Goal: Information Seeking & Learning: Learn about a topic

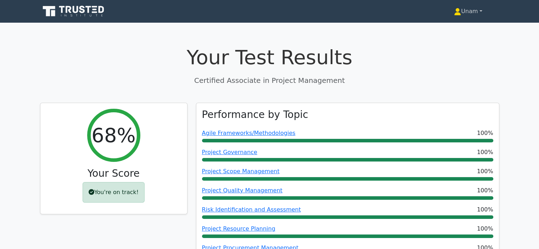
click at [470, 10] on link "Unam" at bounding box center [468, 11] width 62 height 14
click at [456, 28] on link "Profile" at bounding box center [465, 27] width 56 height 11
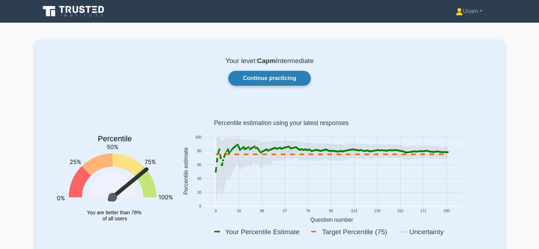
click at [284, 78] on link "Continue practicing" at bounding box center [269, 78] width 82 height 15
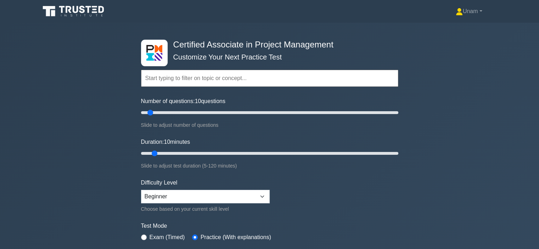
click at [167, 79] on input "text" at bounding box center [269, 78] width 257 height 17
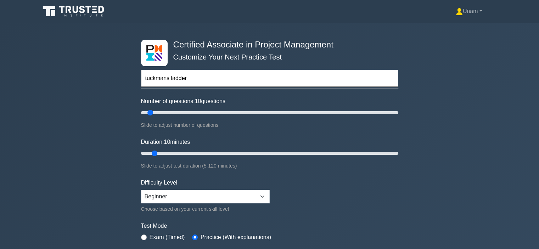
type input "tuckmans ladder"
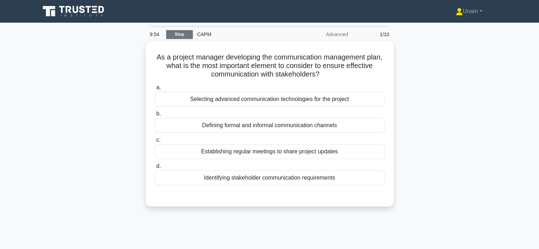
click at [180, 34] on link "Stop" at bounding box center [179, 34] width 27 height 9
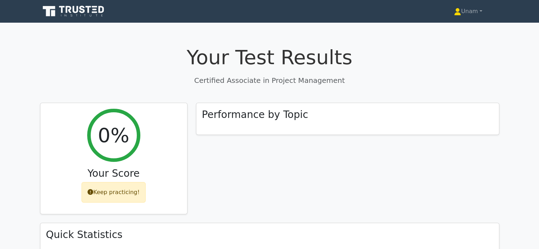
click at [81, 12] on icon at bounding box center [82, 9] width 6 height 7
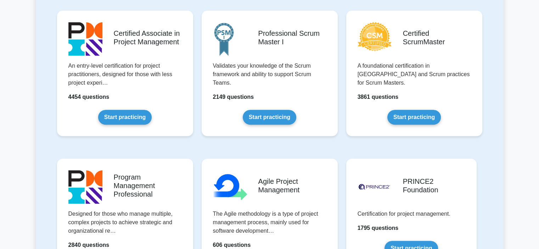
scroll to position [283, 0]
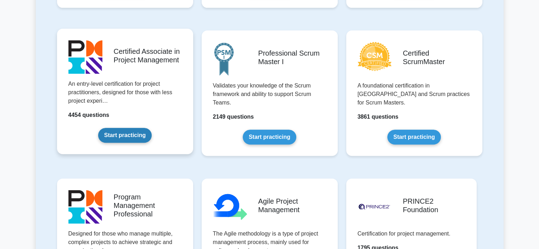
click at [127, 135] on link "Start practicing" at bounding box center [125, 135] width 54 height 15
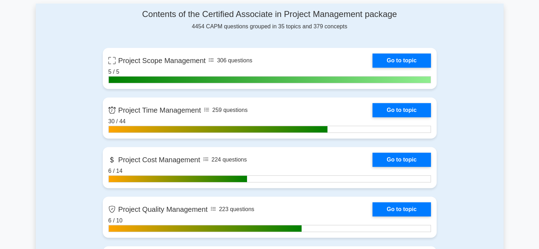
scroll to position [298, 0]
